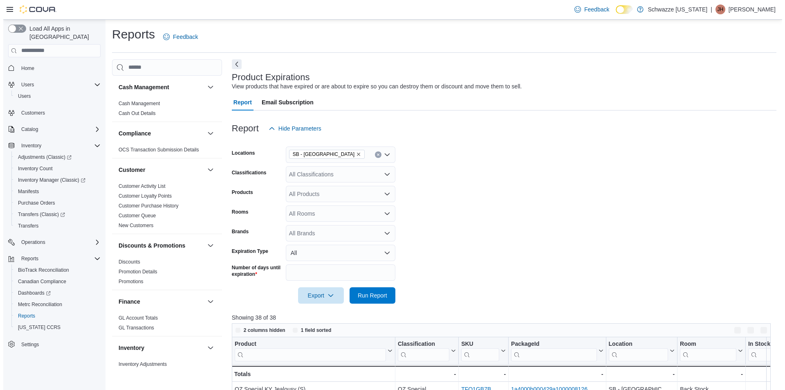
scroll to position [532, 0]
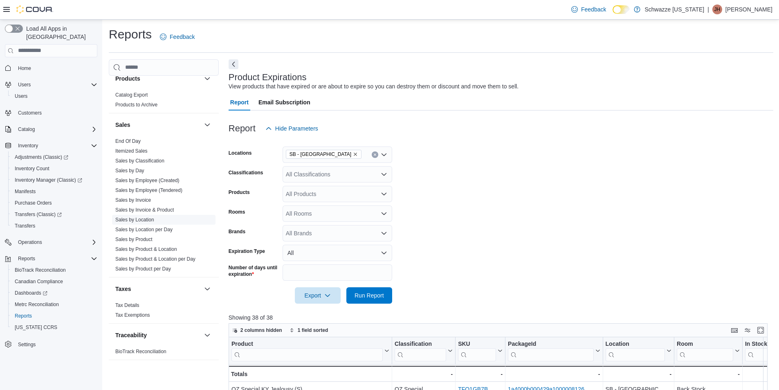
click at [128, 218] on link "Sales by Location" at bounding box center [134, 220] width 39 height 6
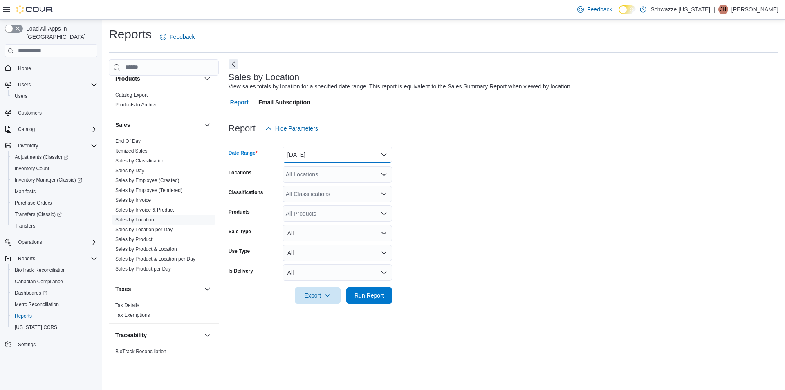
click at [348, 158] on button "[DATE]" at bounding box center [337, 154] width 110 height 16
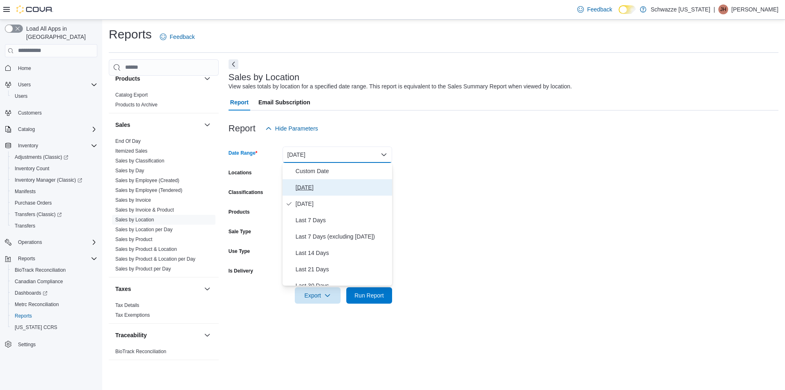
click at [335, 181] on button "[DATE]" at bounding box center [337, 187] width 110 height 16
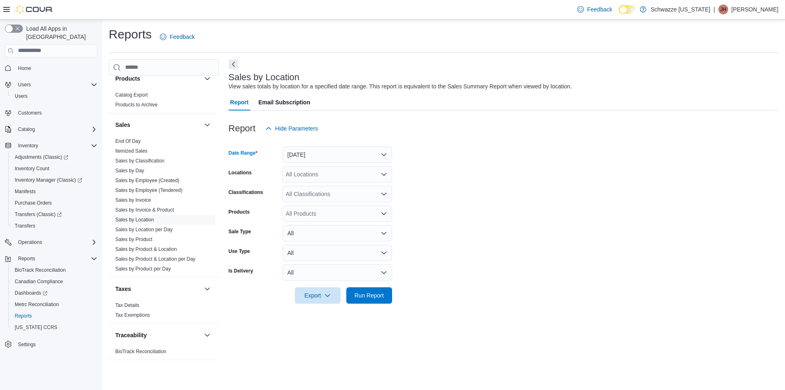
click at [329, 173] on div "All Locations" at bounding box center [337, 174] width 110 height 16
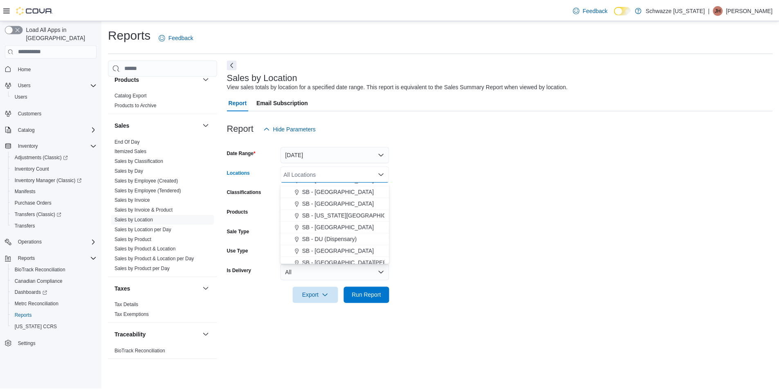
scroll to position [163, 0]
click at [335, 215] on span "SB - [GEOGRAPHIC_DATA]" at bounding box center [340, 214] width 72 height 8
click at [437, 209] on form "Date Range [DATE] Locations SB - [GEOGRAPHIC_DATA] Combo box. Selected. SB - [G…" at bounding box center [503, 220] width 550 height 167
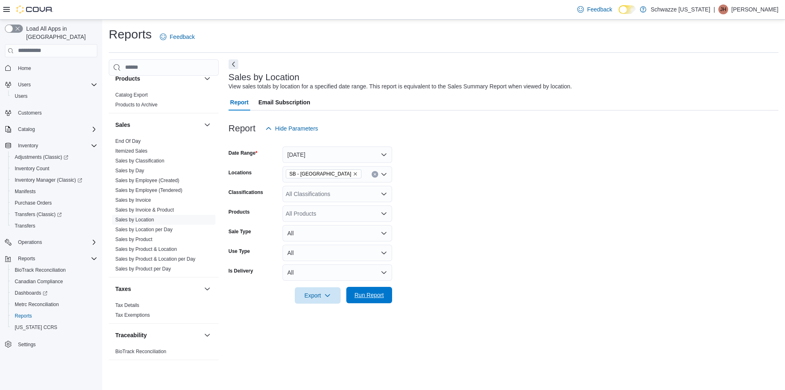
click at [365, 294] on span "Run Report" at bounding box center [368, 295] width 29 height 8
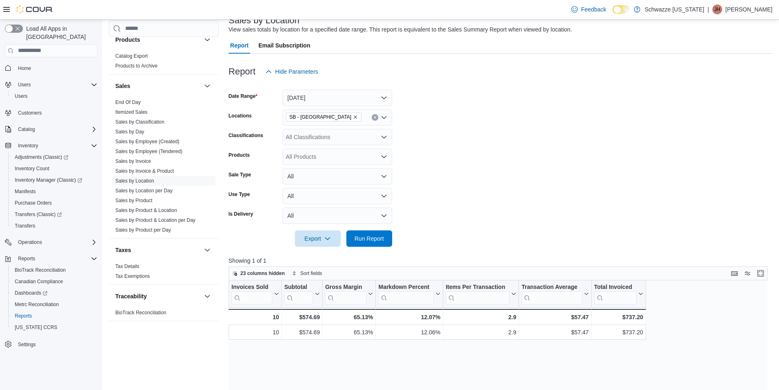
scroll to position [82, 0]
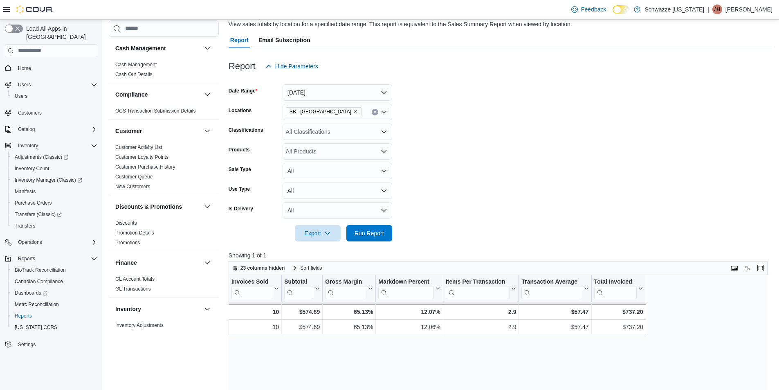
scroll to position [82, 0]
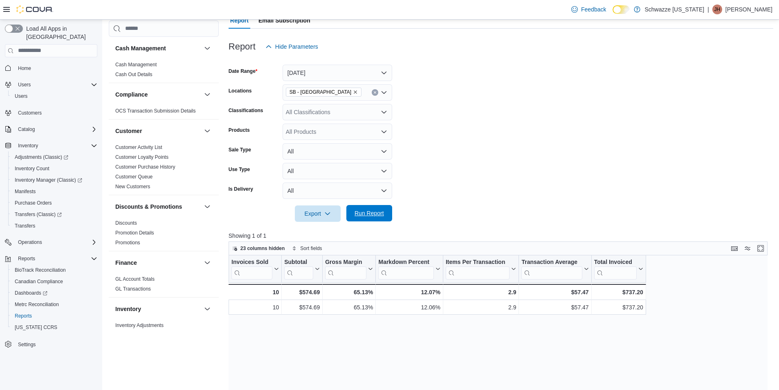
click at [370, 217] on span "Run Report" at bounding box center [369, 213] width 36 height 16
